Goal: Information Seeking & Learning: Learn about a topic

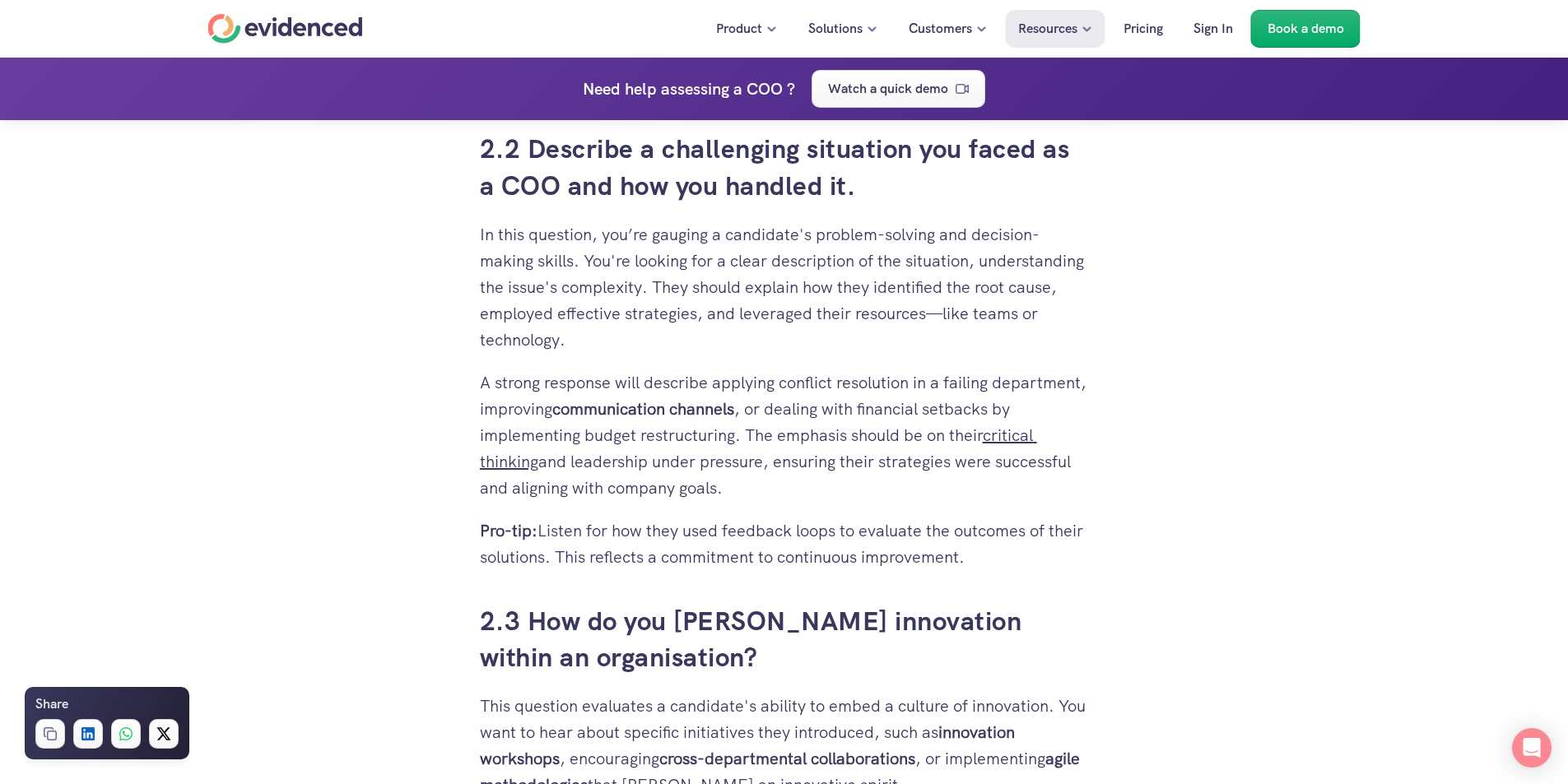
scroll to position [3020, 0]
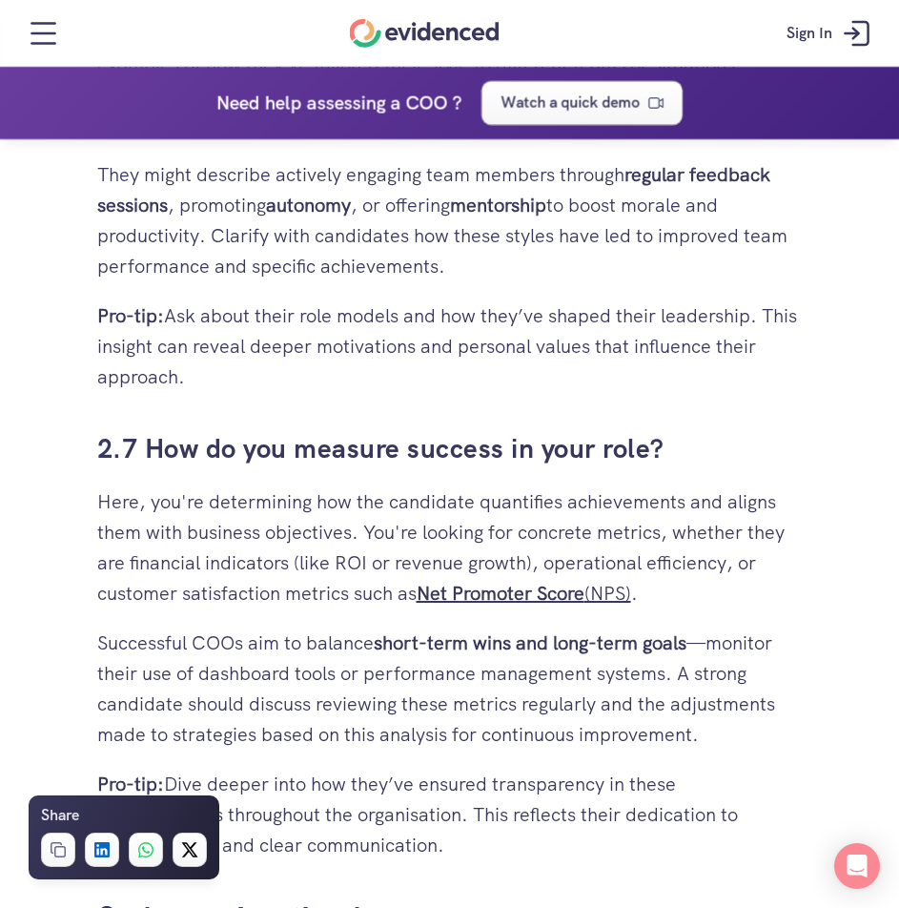
scroll to position [5682, 0]
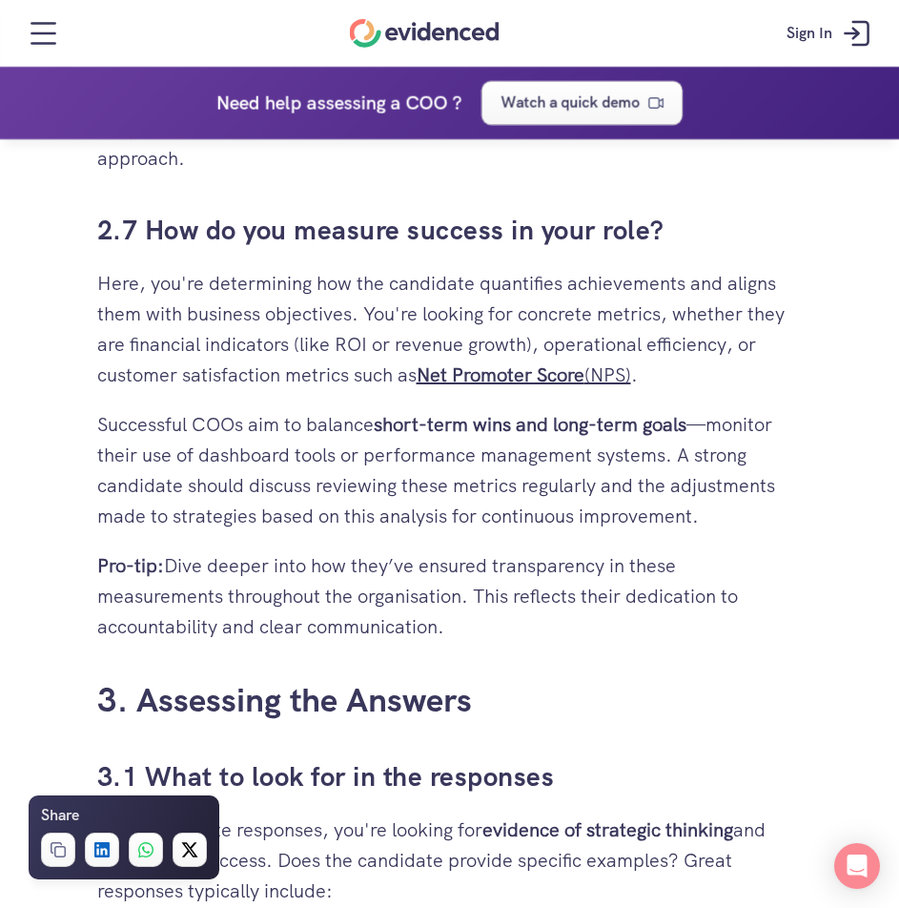
scroll to position [5900, 0]
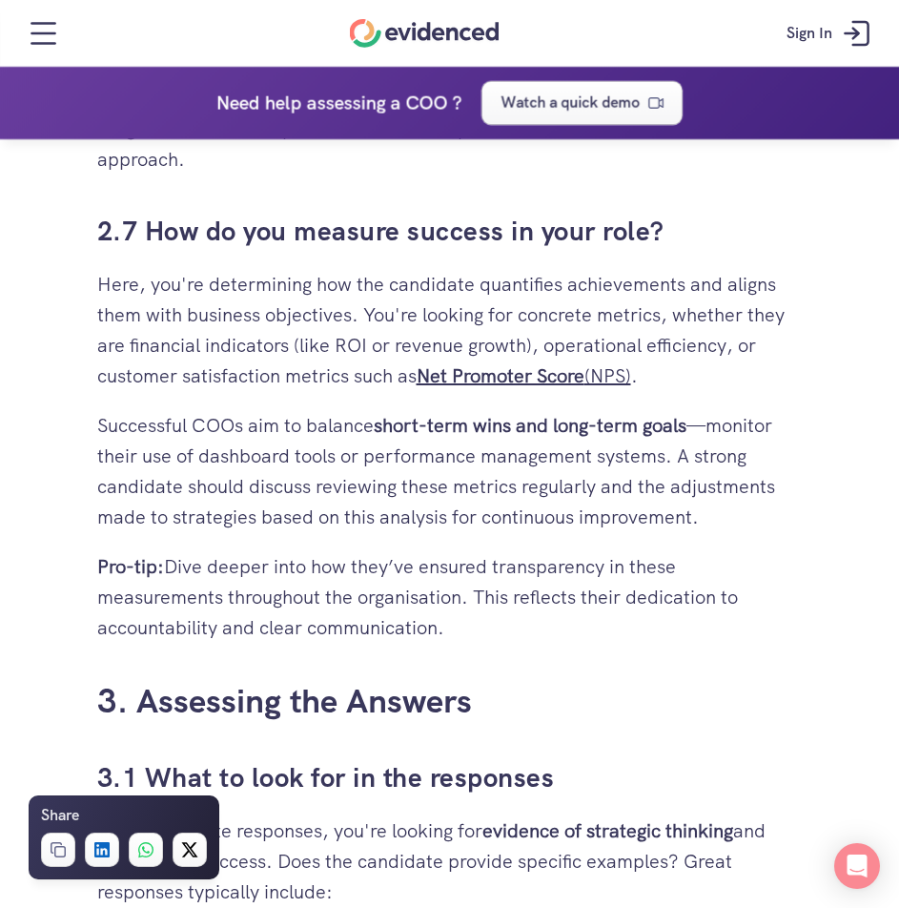
click at [766, 358] on p "Here, you're determining how the candidate quantifies achievements and aligns t…" at bounding box center [450, 330] width 706 height 122
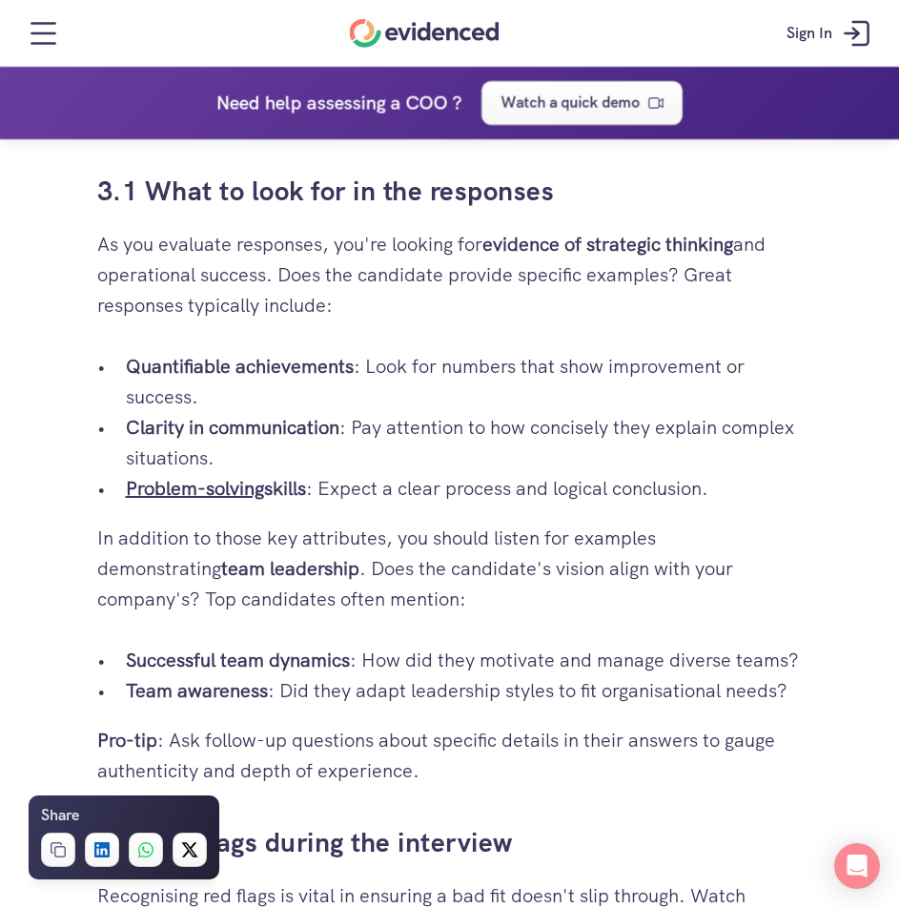
scroll to position [6485, 0]
click at [802, 455] on p "Clarity in communication : Pay attention to how concisely they explain complex …" at bounding box center [464, 443] width 677 height 61
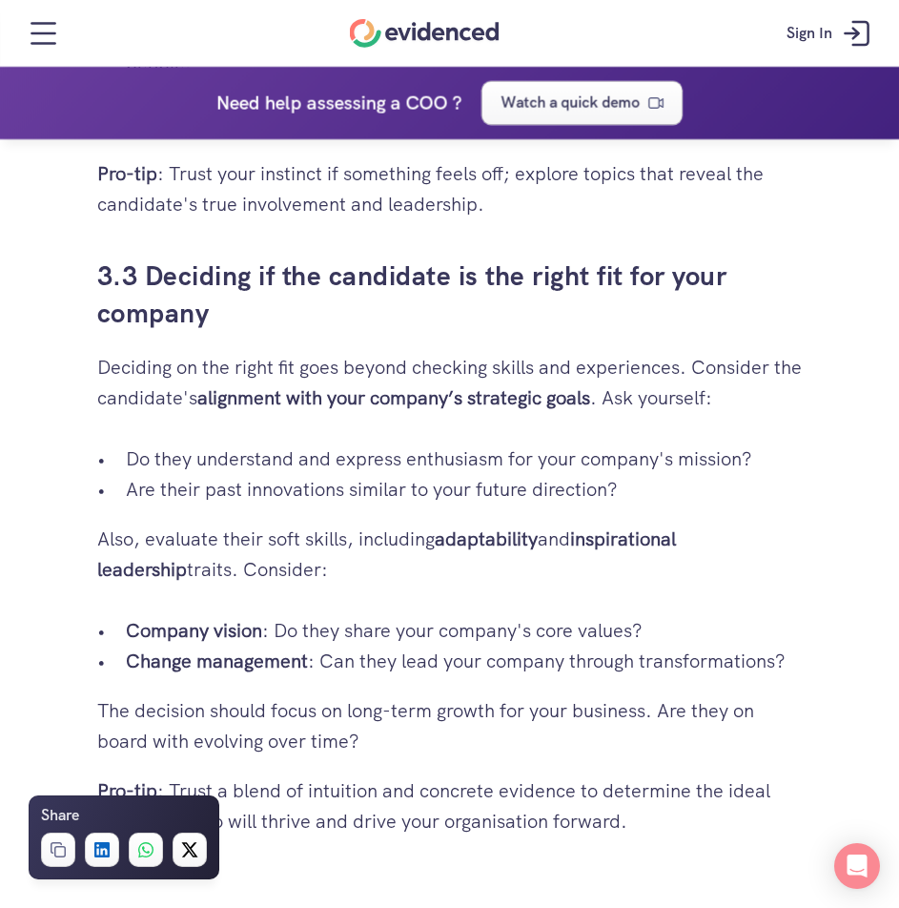
scroll to position [7675, 0]
click at [802, 455] on p "Do they understand and express enthusiasm for your company's mission?" at bounding box center [464, 457] width 677 height 31
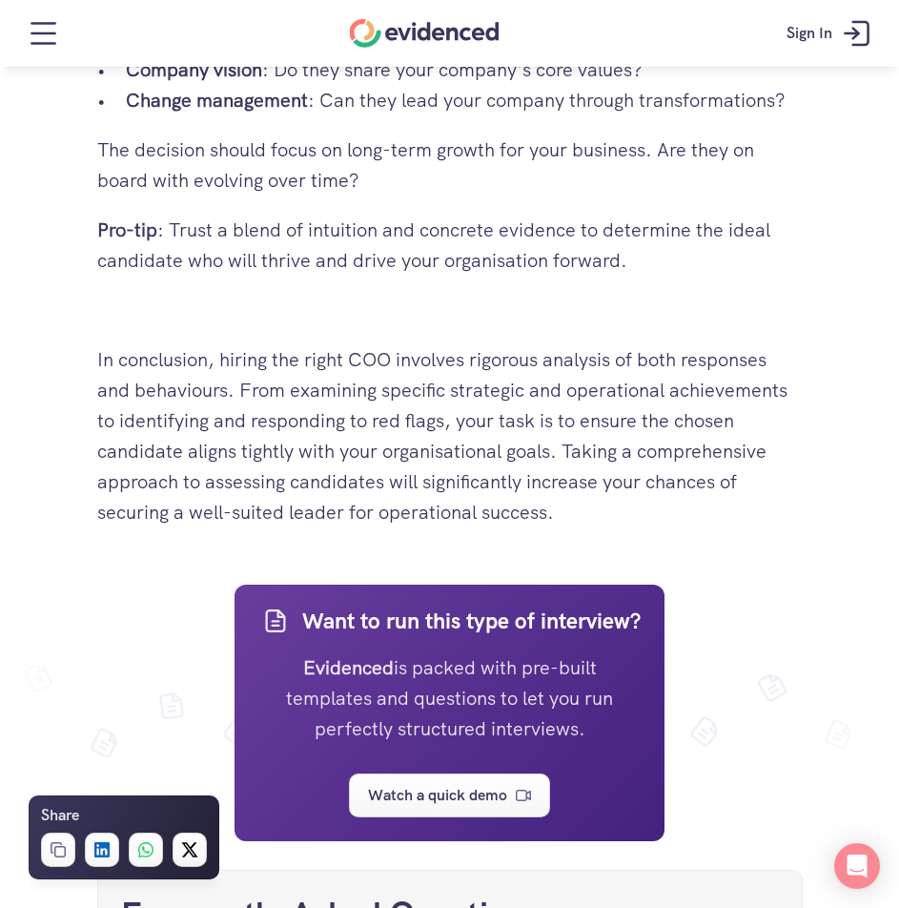
scroll to position [8235, 0]
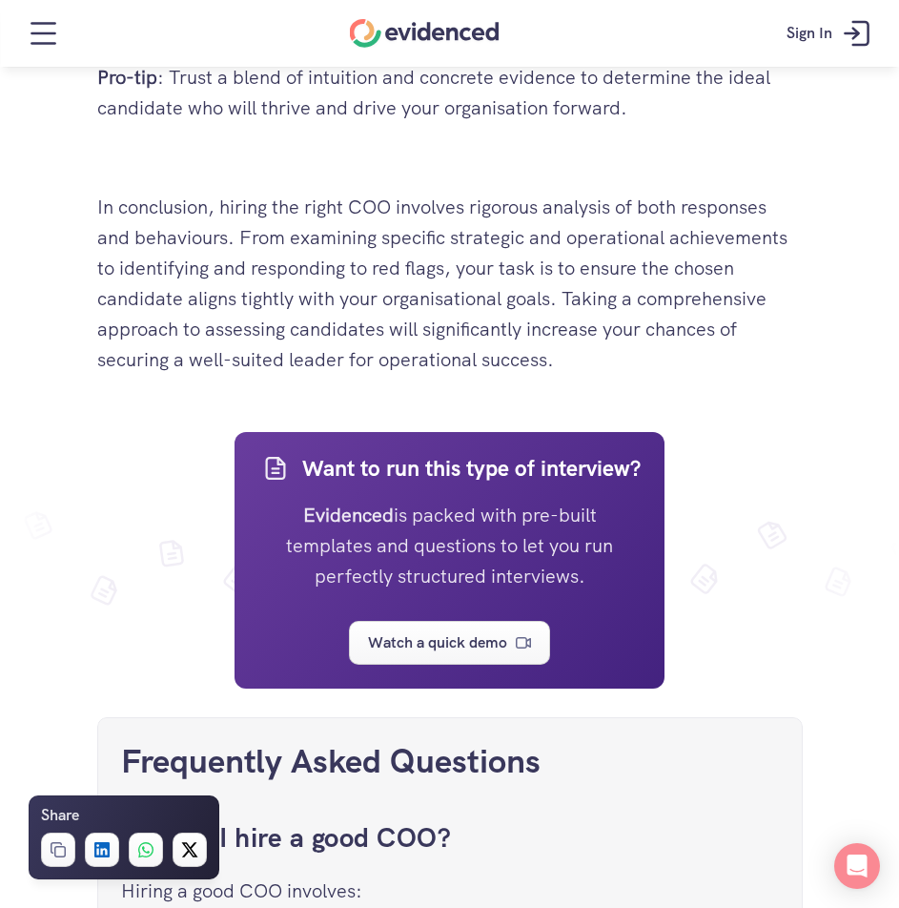
scroll to position [8386, 0]
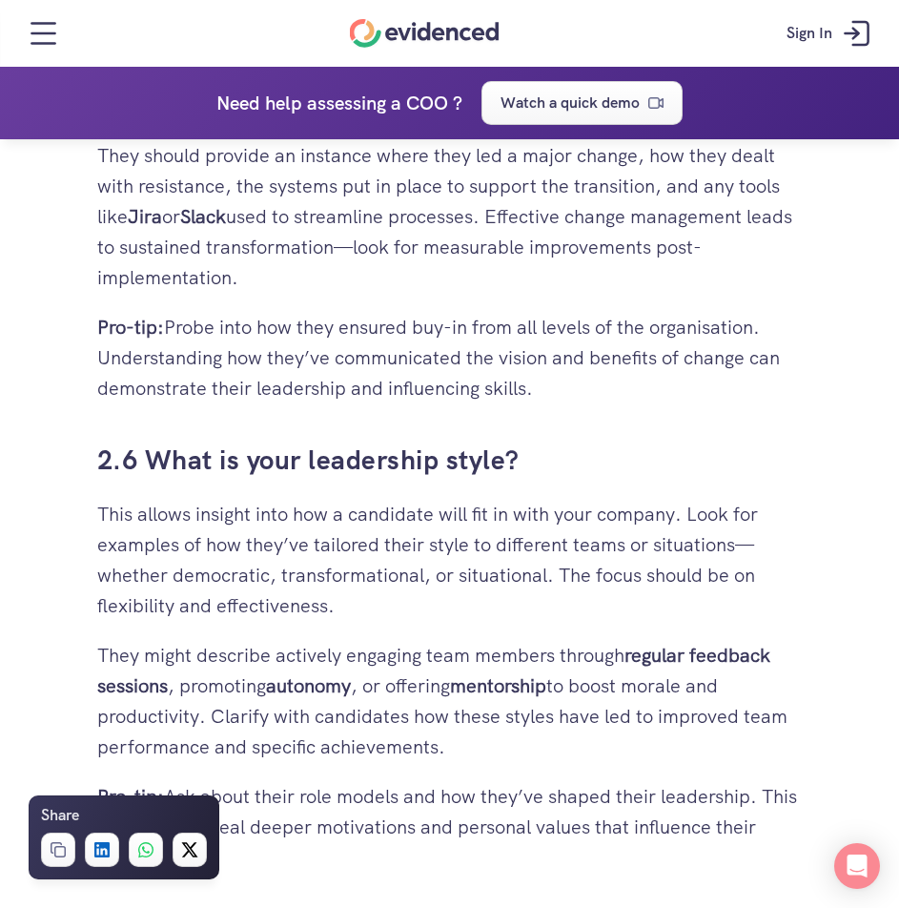
scroll to position [5201, 0]
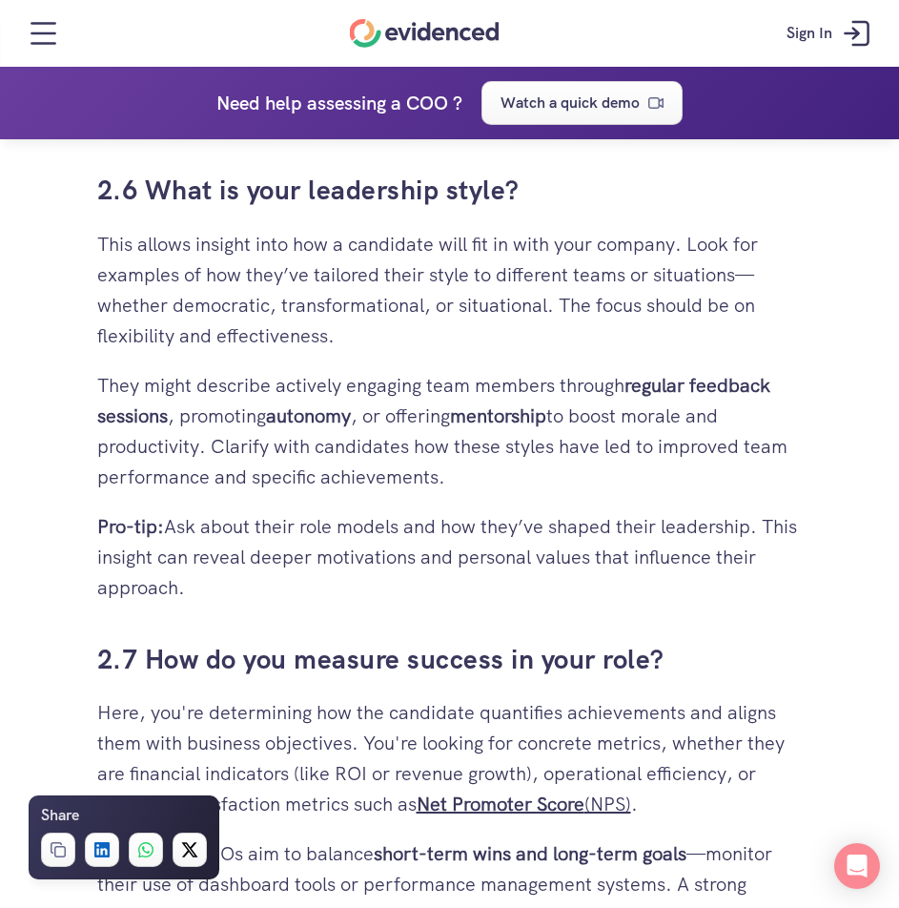
scroll to position [5487, 0]
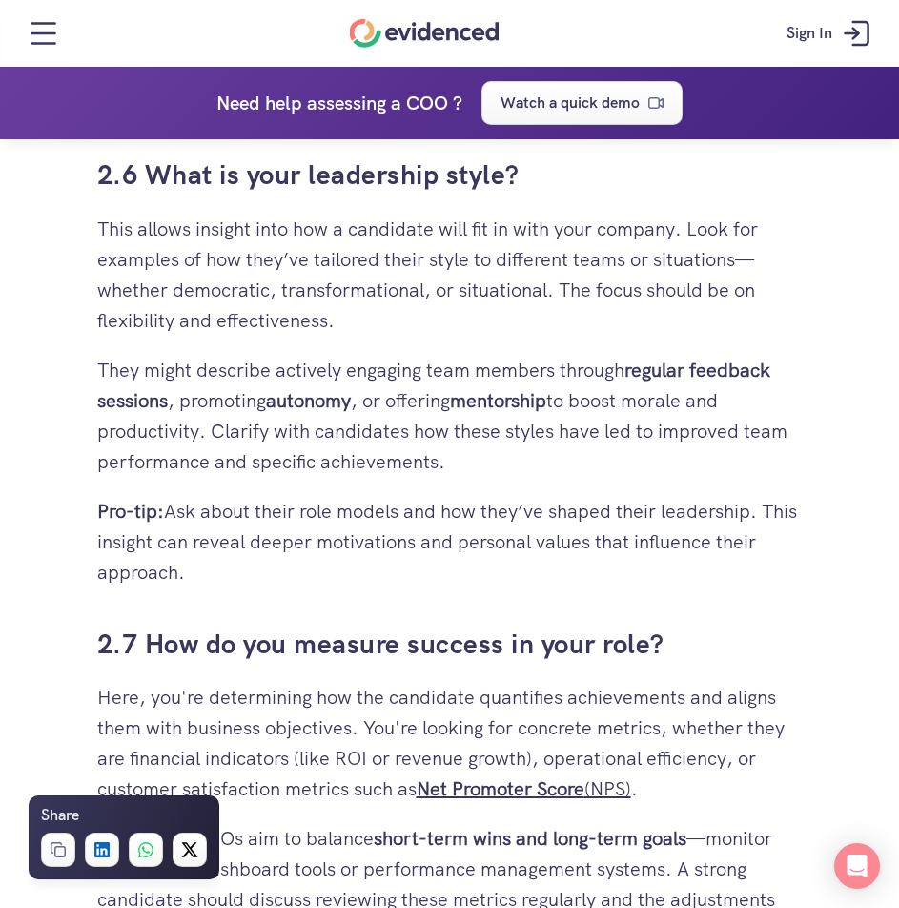
click at [570, 316] on p "This allows insight into how a candidate will fit in with your company. Look fo…" at bounding box center [450, 275] width 706 height 122
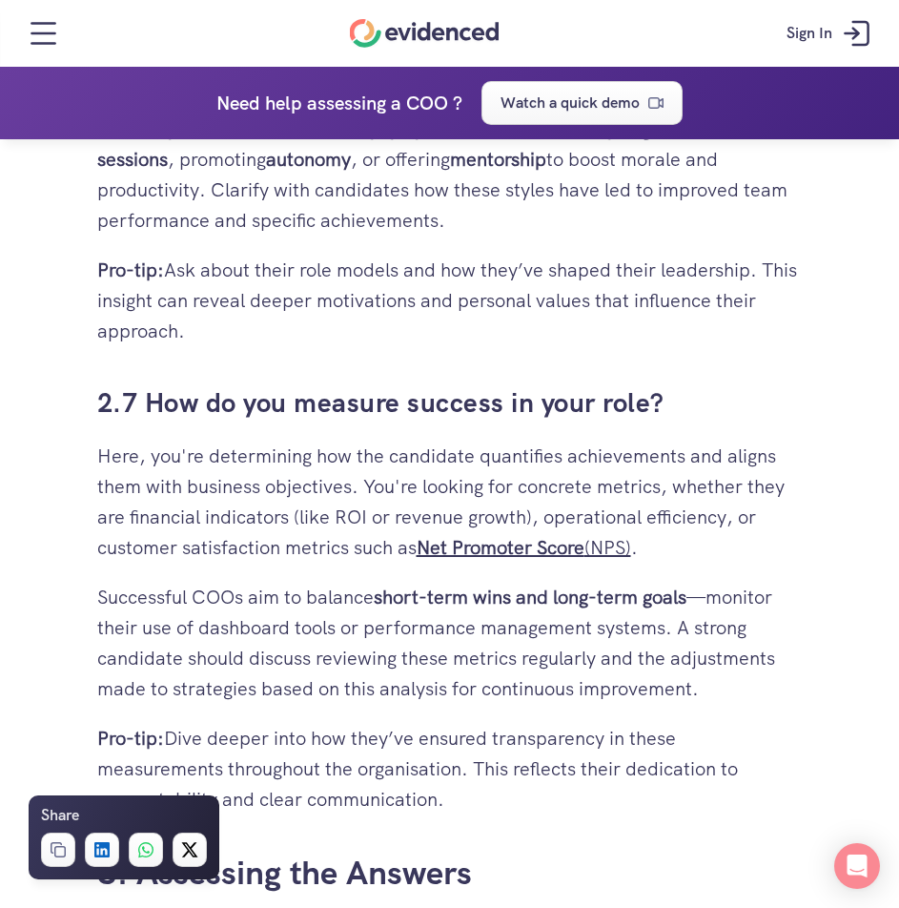
scroll to position [5729, 0]
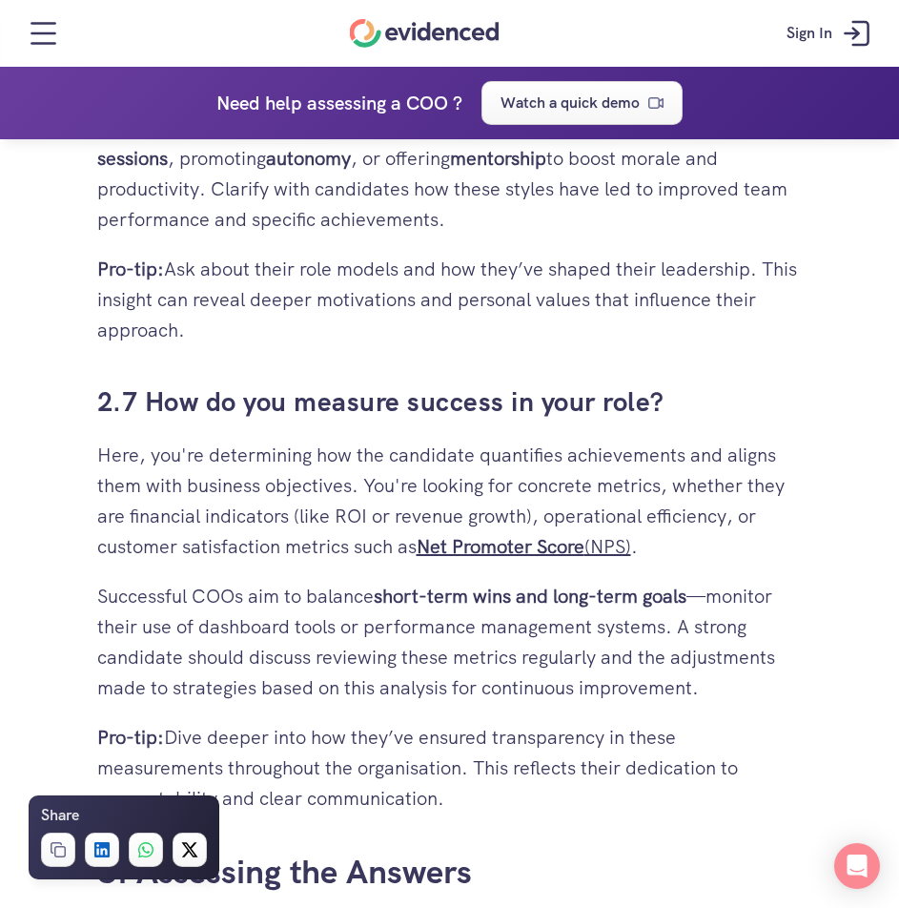
click at [570, 316] on p "Pro-tip: Ask about their role models and how they’ve shaped their leadership. T…" at bounding box center [450, 300] width 706 height 92
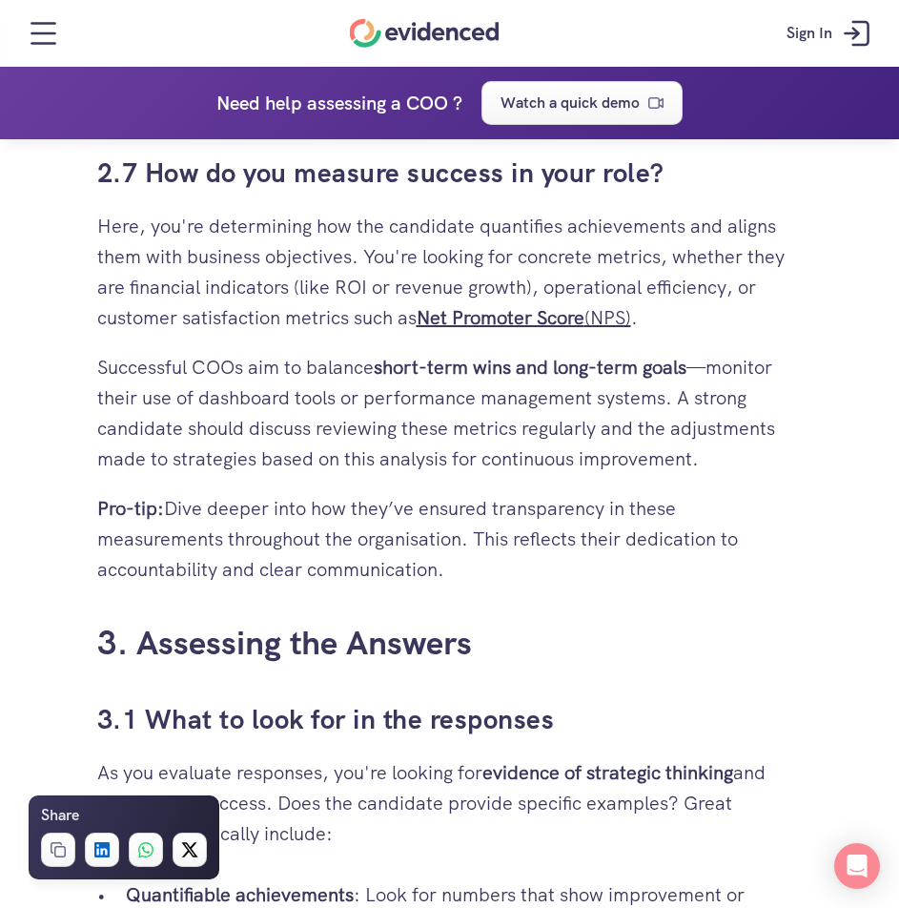
scroll to position [5957, 0]
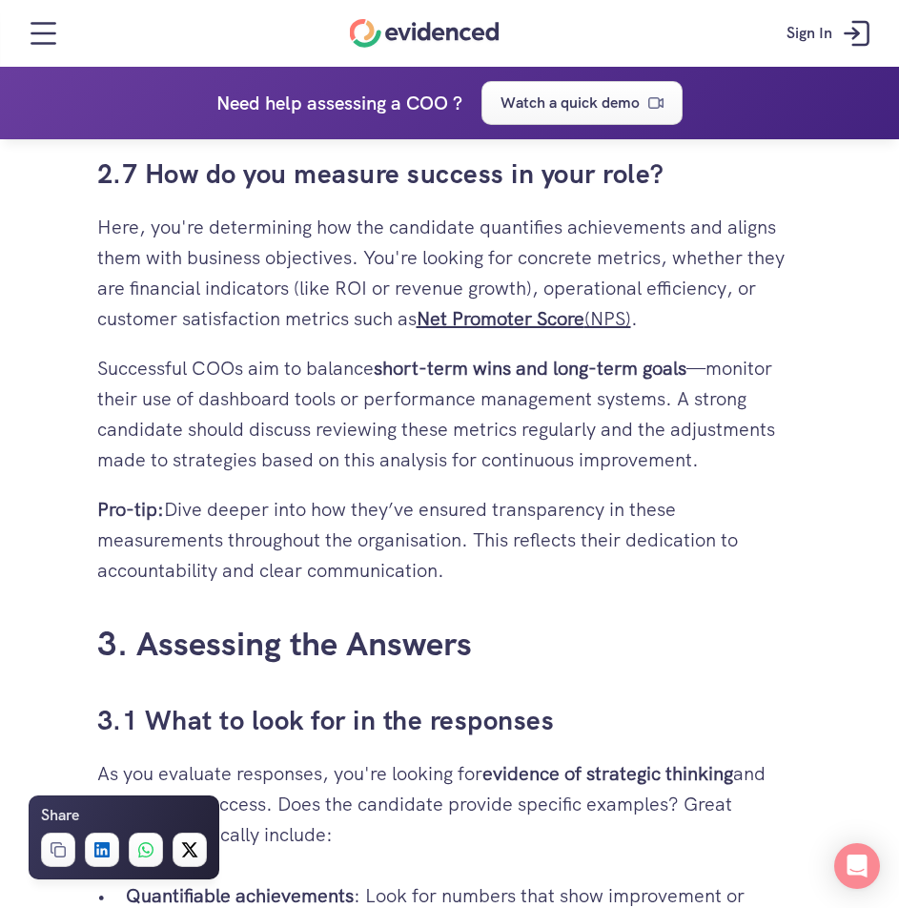
click at [768, 314] on p "Here, you're determining how the candidate quantifies achievements and aligns t…" at bounding box center [450, 273] width 706 height 122
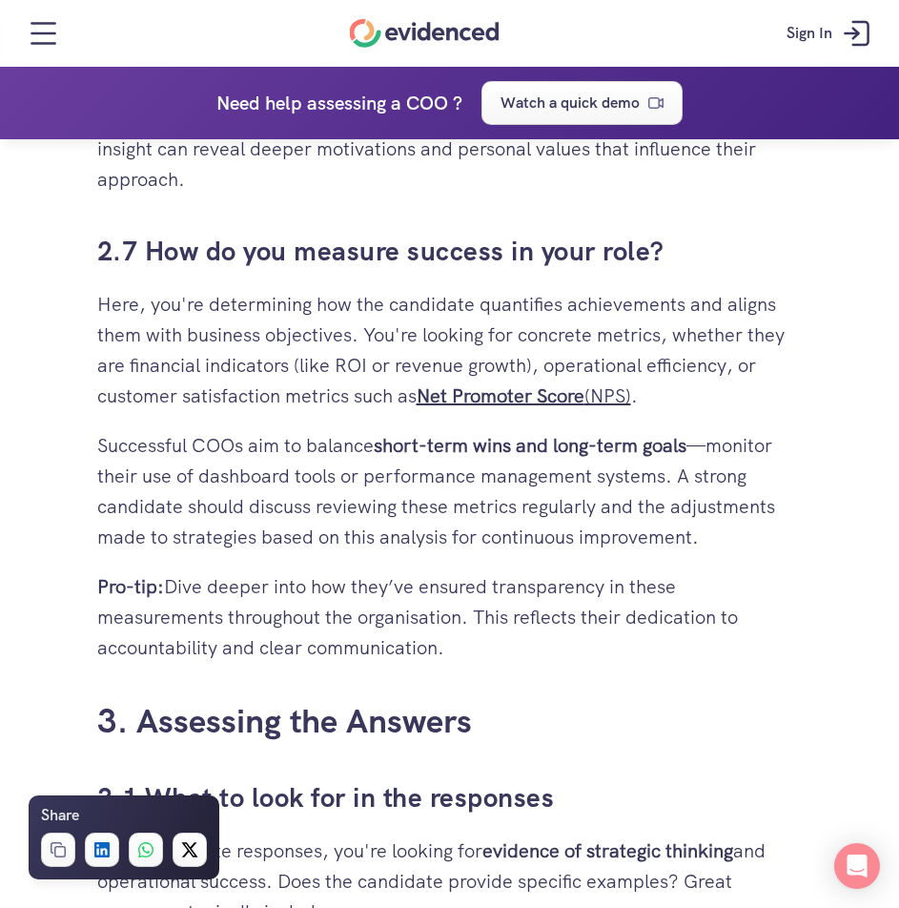
scroll to position [5879, 0]
click at [800, 353] on p "Here, you're determining how the candidate quantifies achievements and aligns t…" at bounding box center [450, 351] width 706 height 122
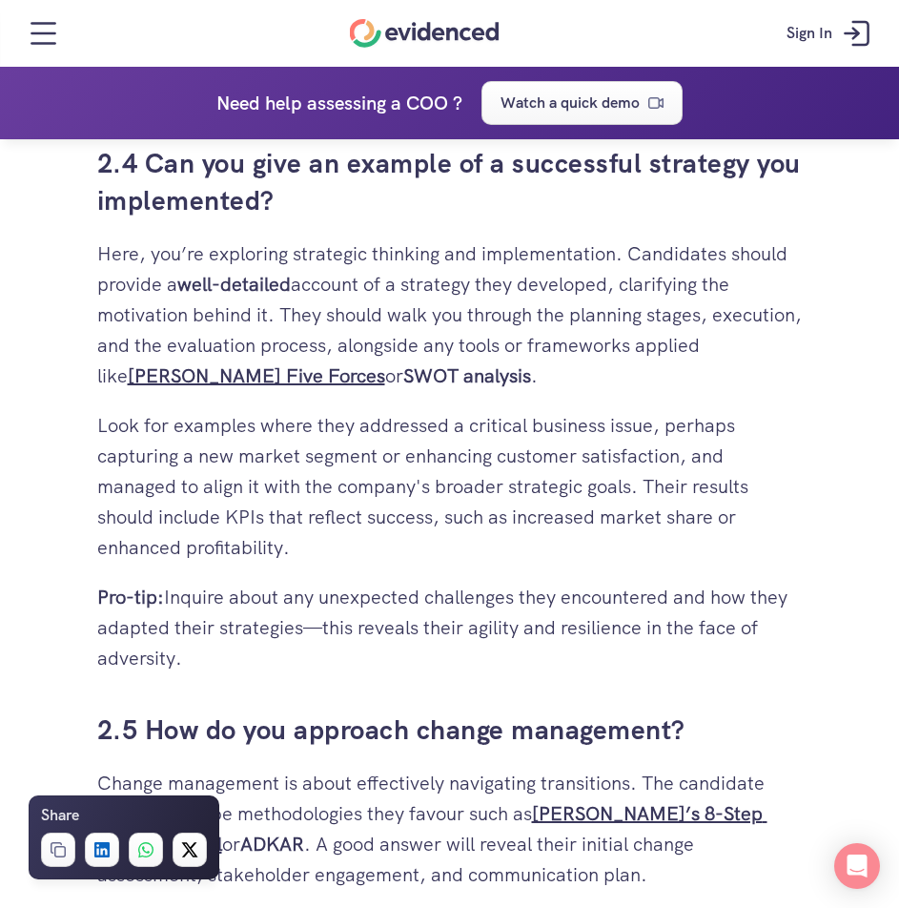
scroll to position [4434, 0]
click at [356, 191] on h3 "2.4 Can you give an example of a successful strategy you implemented?" at bounding box center [450, 181] width 706 height 74
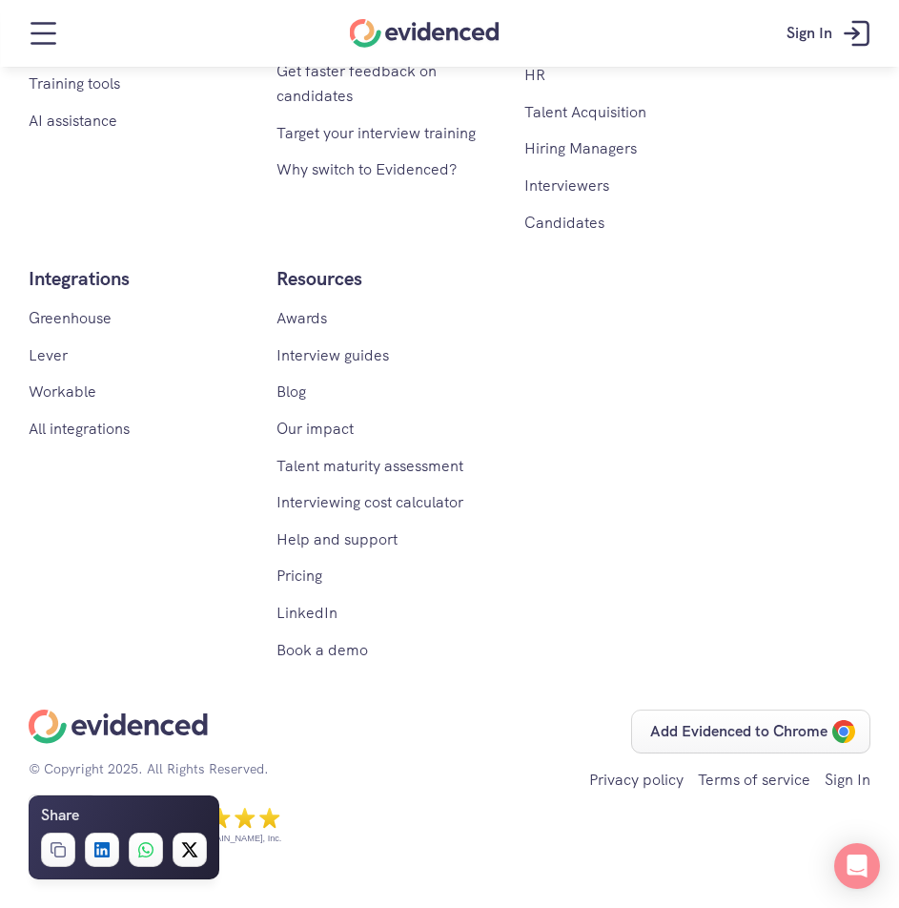
scroll to position [0, 0]
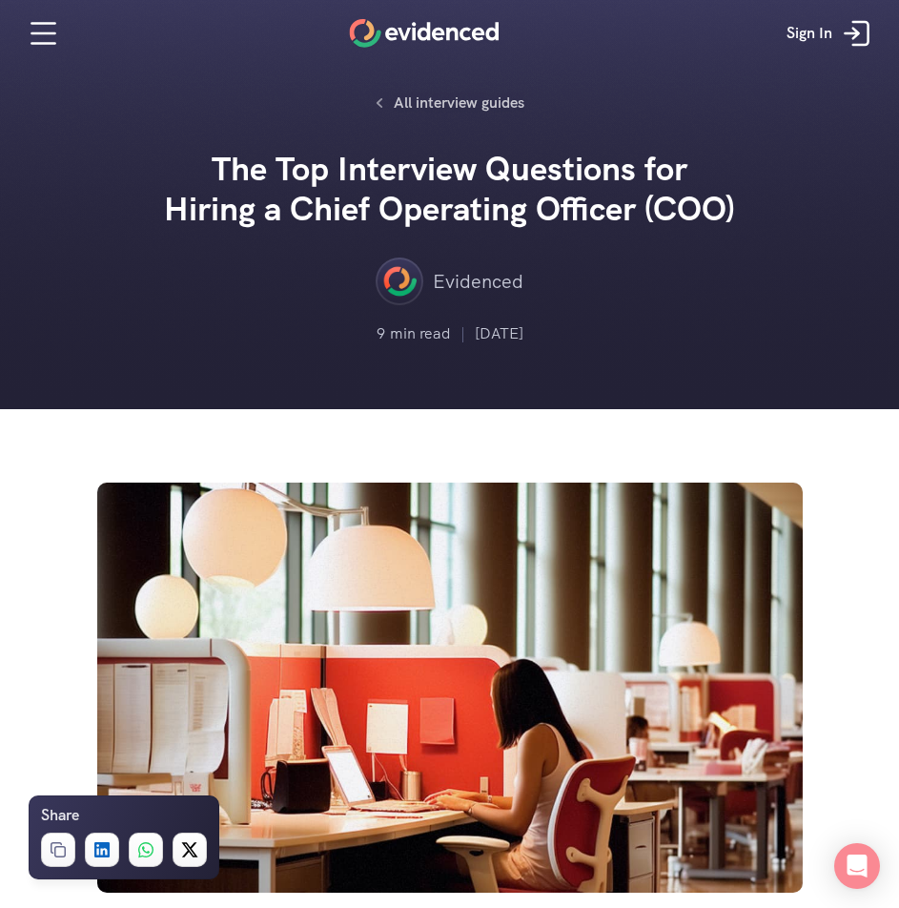
click at [207, 150] on h2 "The Top Interview Questions for Hiring a Chief Operating Officer (COO)" at bounding box center [450, 189] width 572 height 80
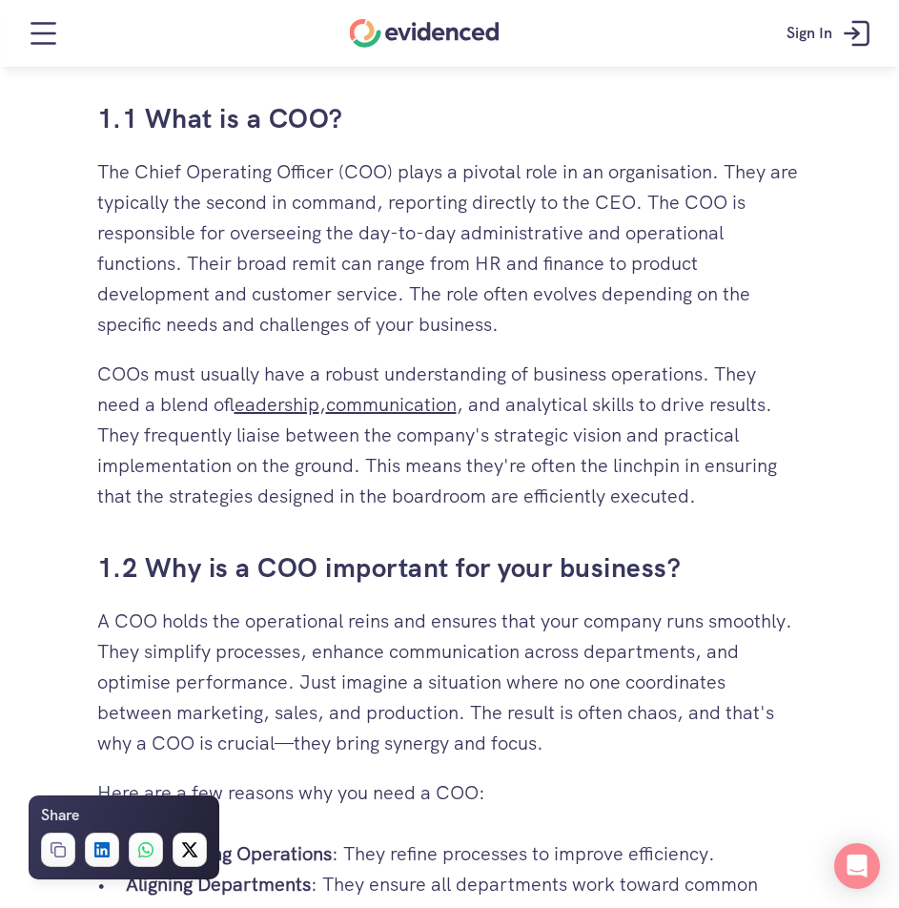
scroll to position [1161, 0]
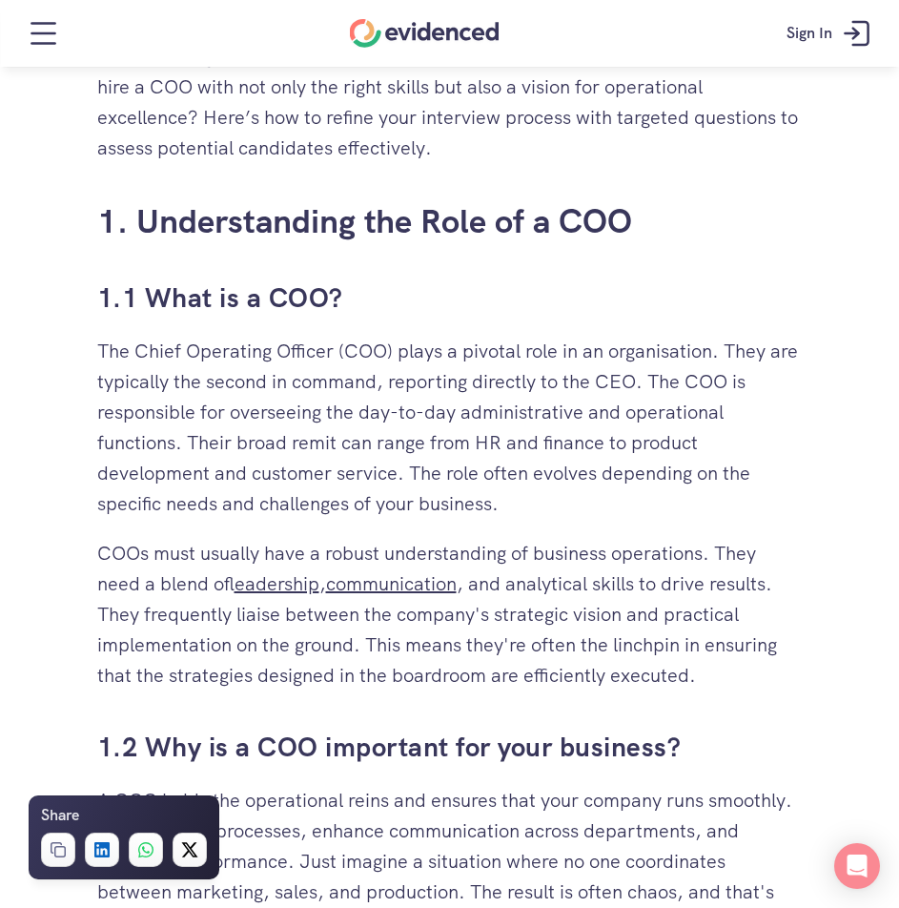
scroll to position [983, 0]
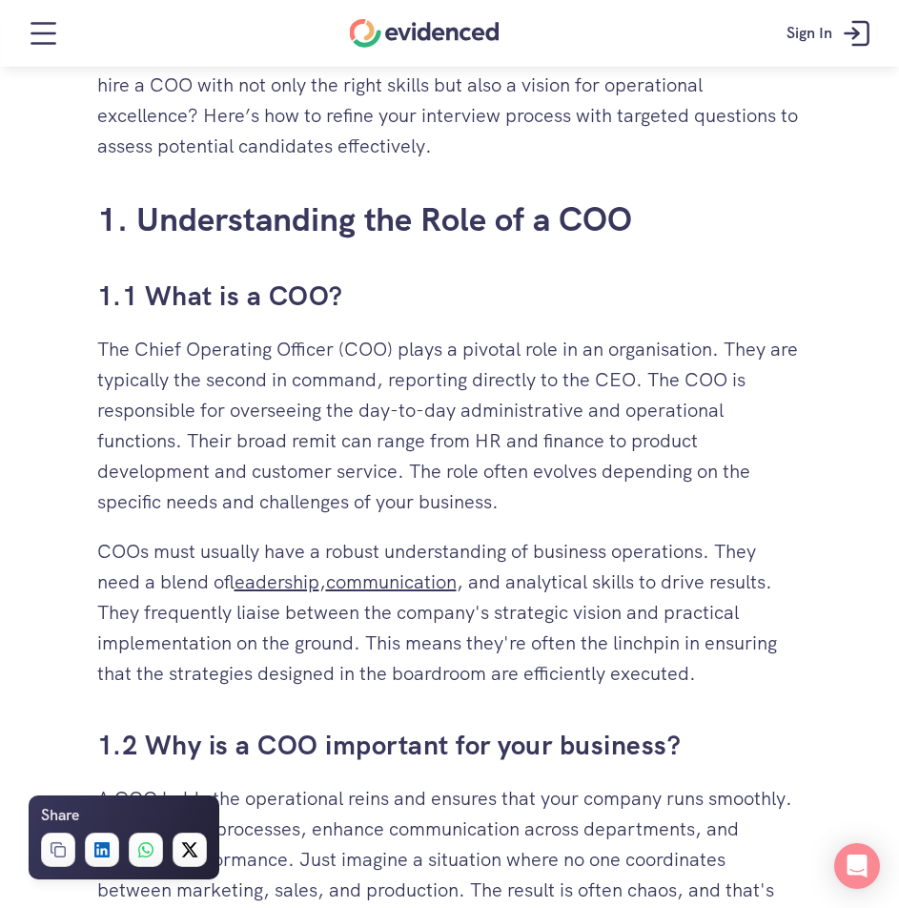
click at [504, 278] on h3 "1.1 What is a COO?" at bounding box center [450, 295] width 706 height 37
